Goal: Check status

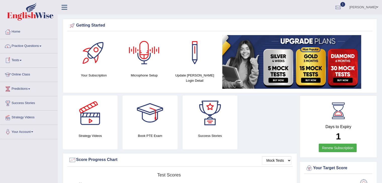
click at [24, 76] on link "Online Class" at bounding box center [28, 74] width 57 height 13
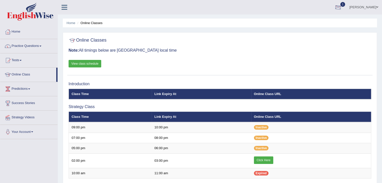
click at [342, 8] on div at bounding box center [338, 8] width 8 height 8
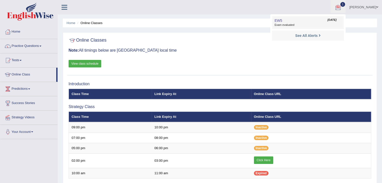
click at [302, 23] on span "Exam evaluated" at bounding box center [308, 25] width 67 height 4
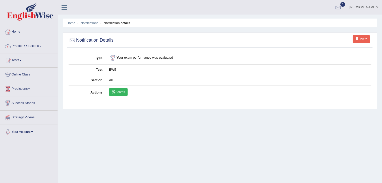
click at [115, 93] on link "Scores" at bounding box center [118, 92] width 19 height 8
